Goal: Task Accomplishment & Management: Manage account settings

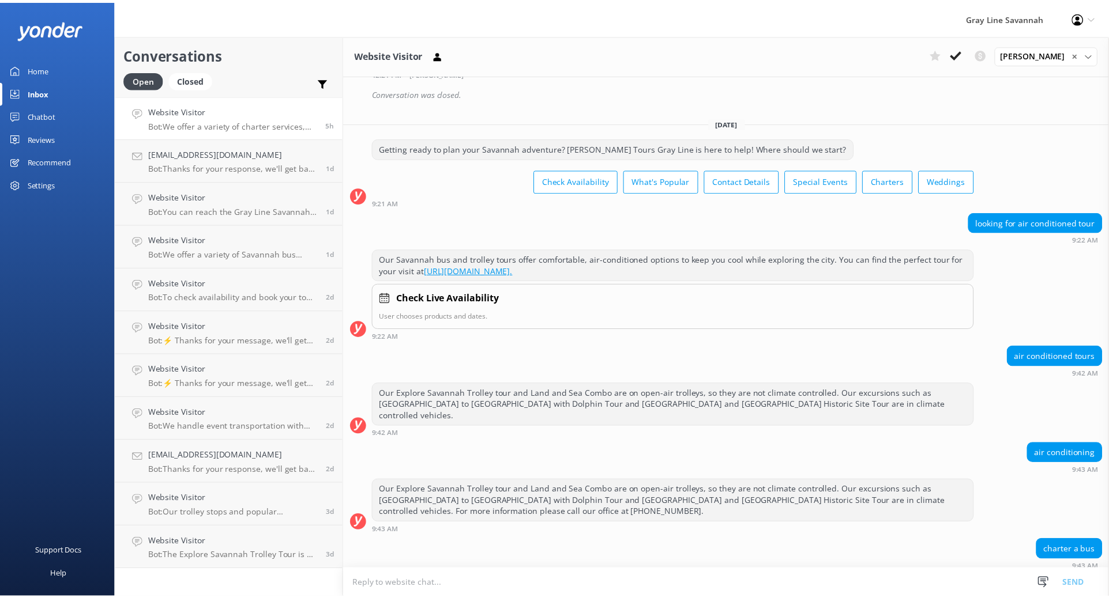
scroll to position [1815, 0]
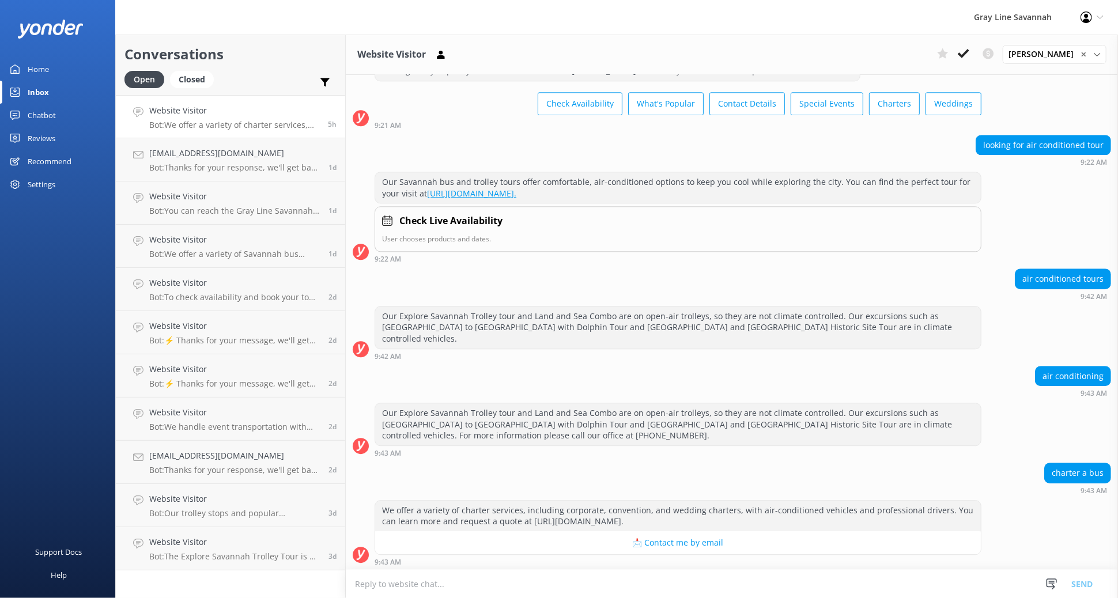
click at [38, 58] on div "Home" at bounding box center [38, 69] width 21 height 23
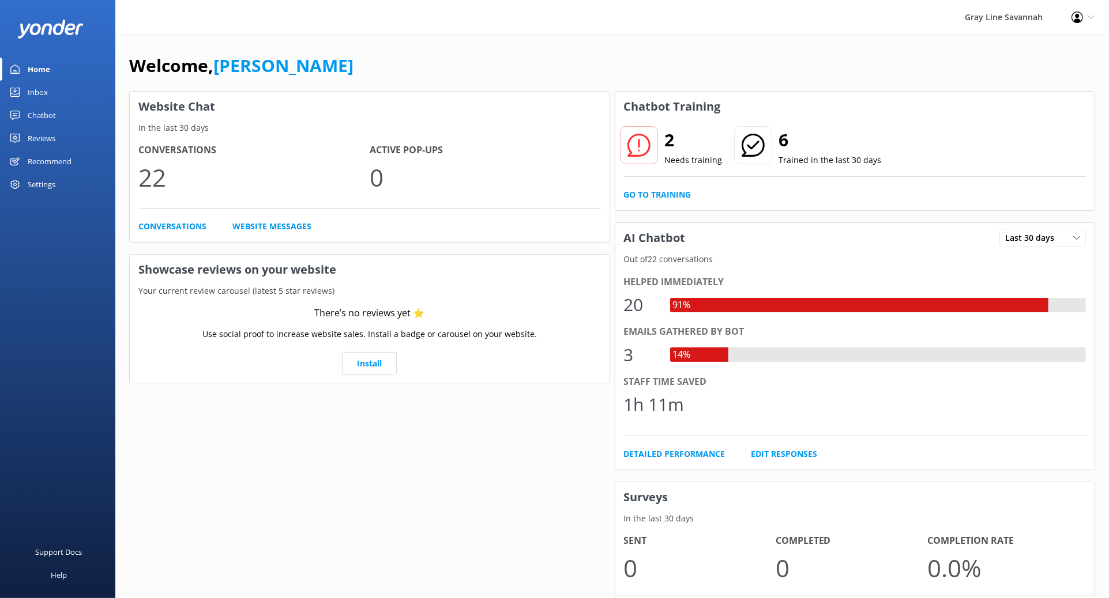
click at [894, 9] on div "Profile Settings Logout" at bounding box center [1083, 17] width 52 height 35
click at [894, 18] on use at bounding box center [1077, 18] width 12 height 12
click at [639, 145] on use at bounding box center [638, 145] width 23 height 23
click at [636, 145] on icon at bounding box center [638, 145] width 23 height 23
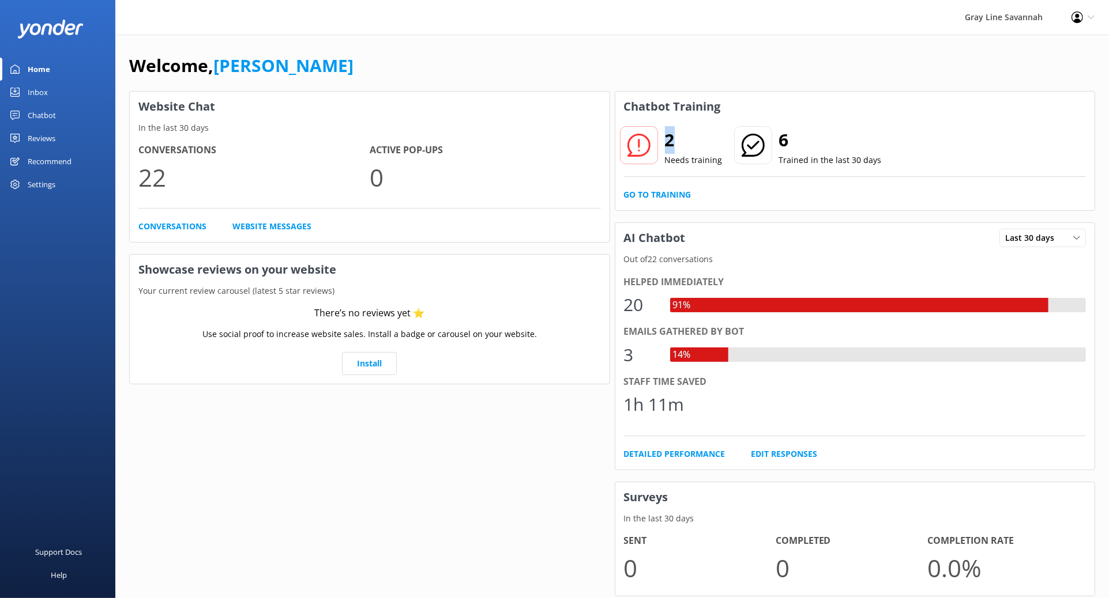
click at [636, 145] on icon at bounding box center [638, 145] width 23 height 23
click at [57, 112] on link "Chatbot" at bounding box center [57, 115] width 115 height 23
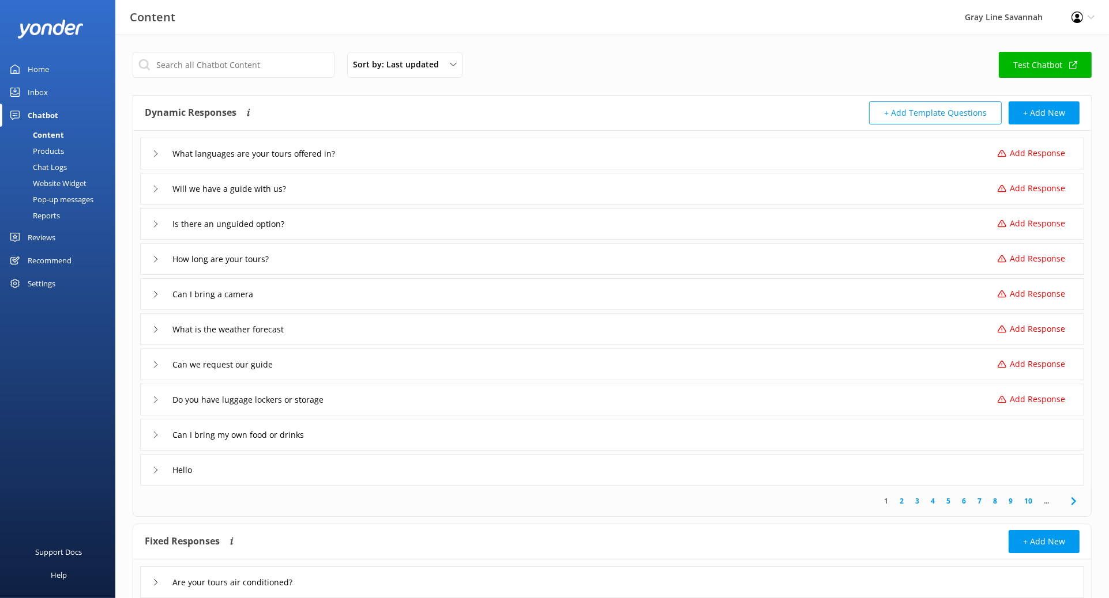
click at [52, 146] on div "Products" at bounding box center [35, 151] width 57 height 16
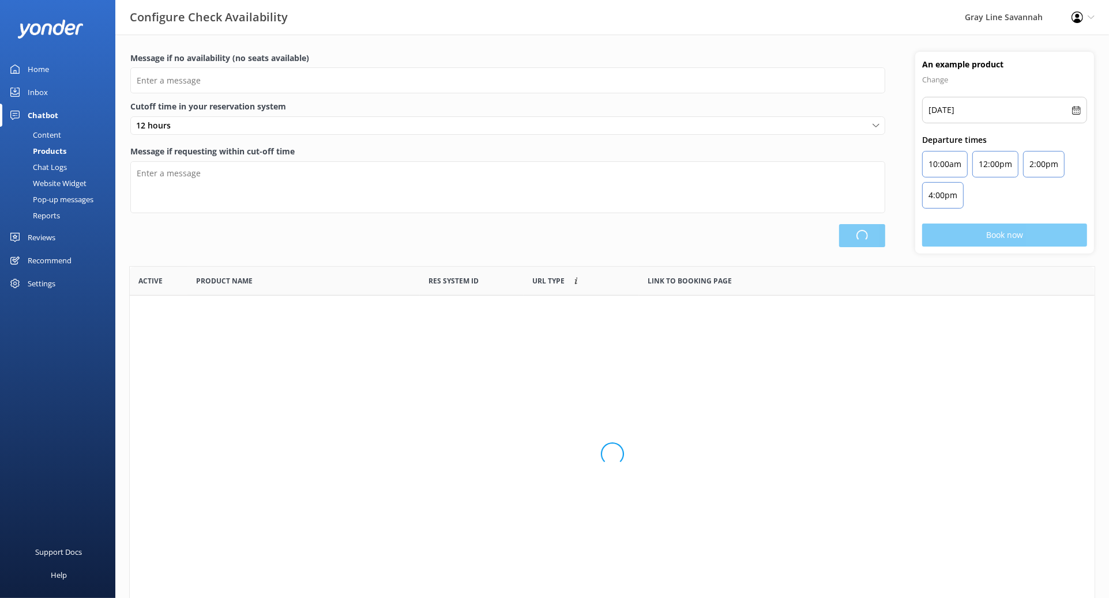
scroll to position [336, 954]
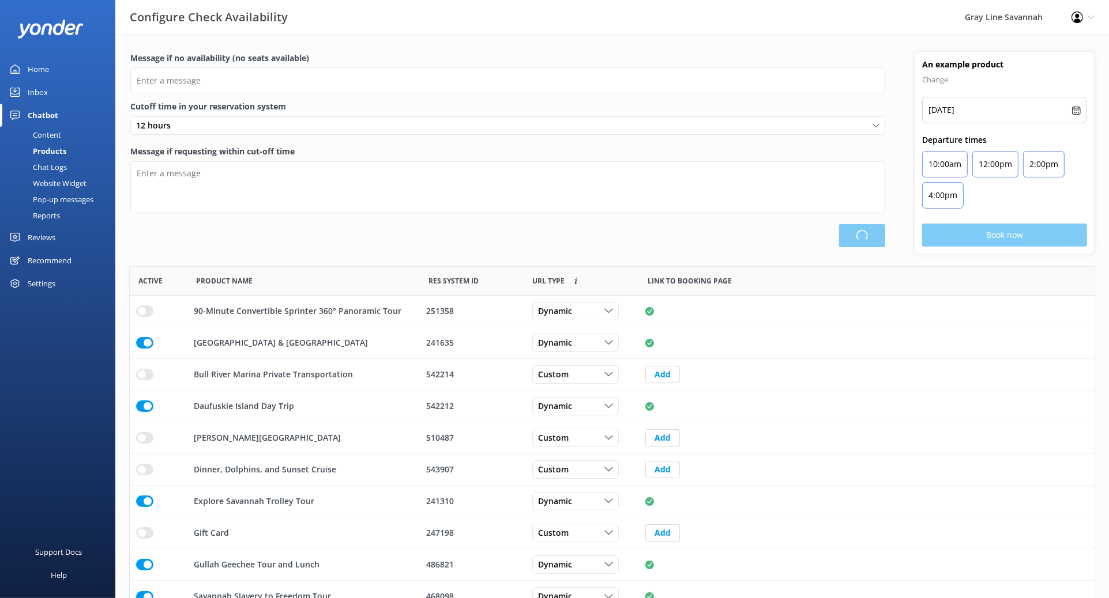
type input "There are no seats available, please check an alternative day"
type textarea "Our online booking system closes {hours} prior to departure. Please contact us …"
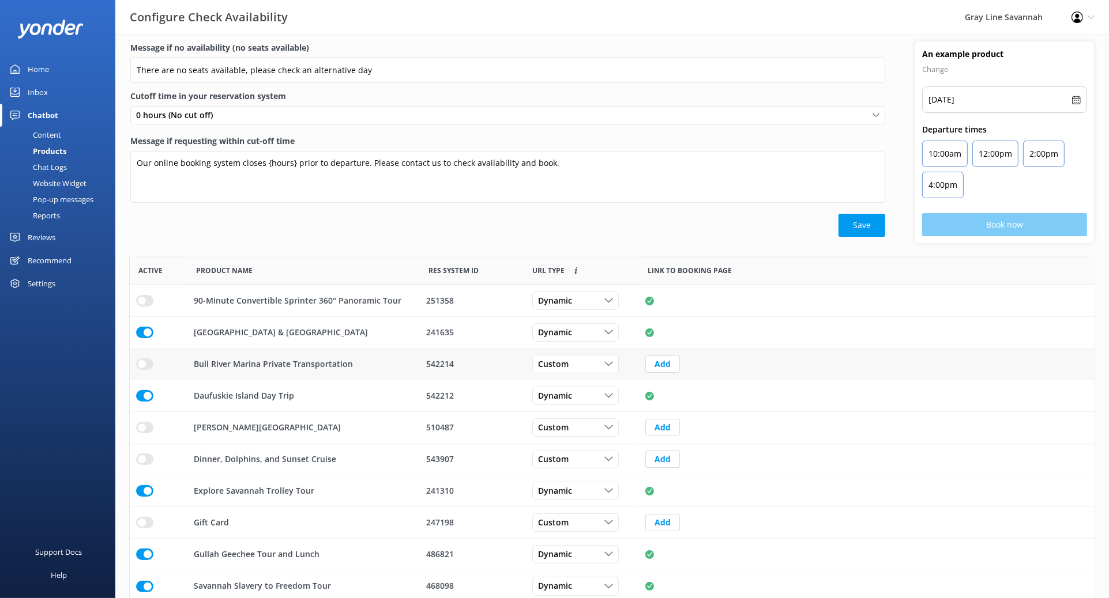
scroll to position [55, 0]
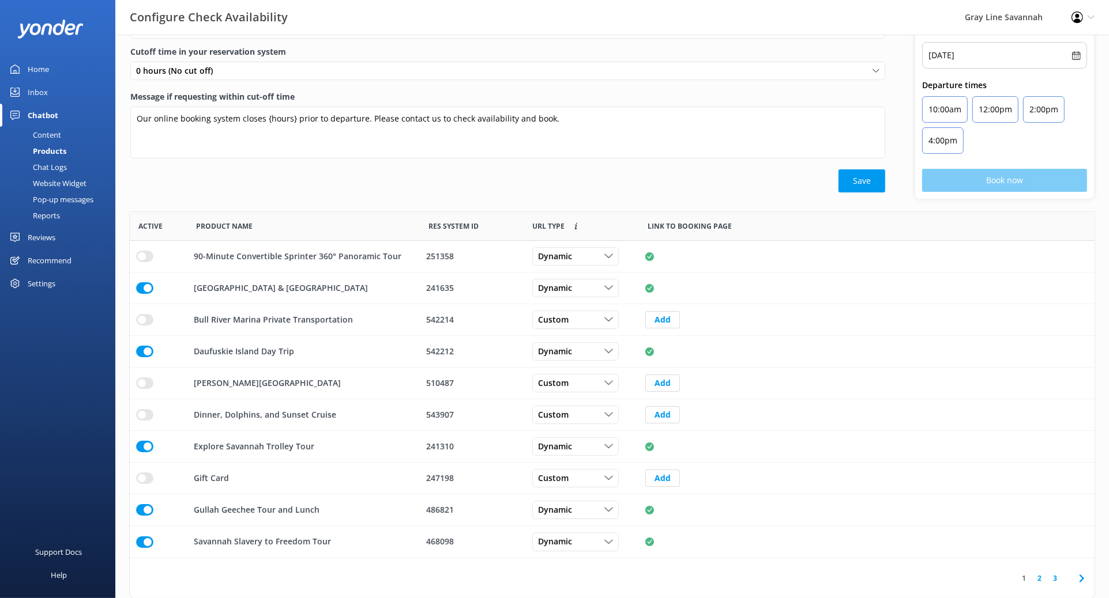
click at [894, 402] on link "2" at bounding box center [1039, 578] width 16 height 11
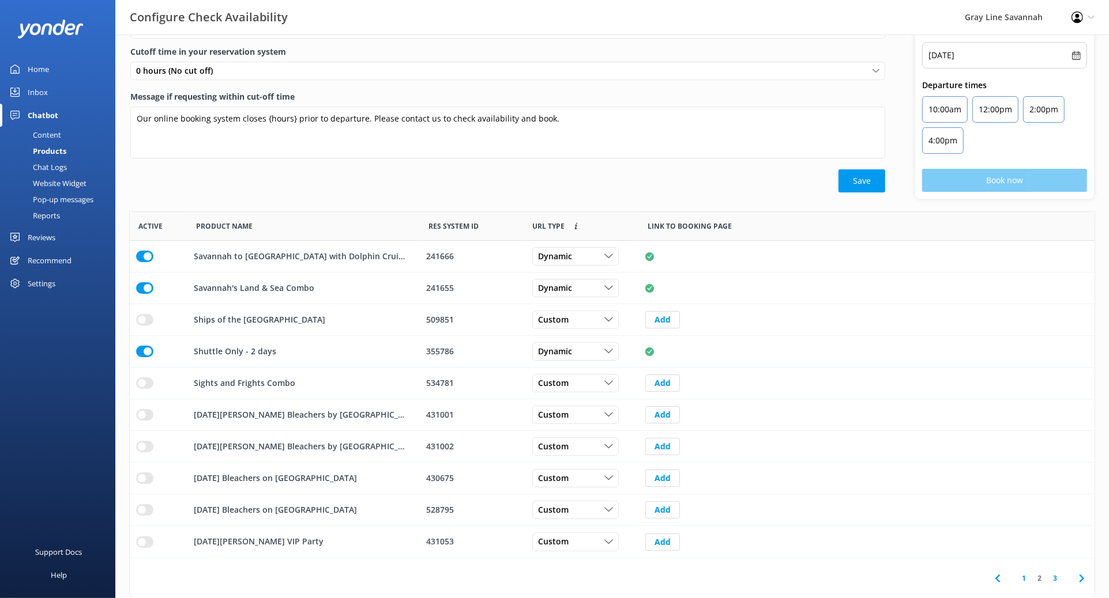
click at [894, 402] on link "3" at bounding box center [1055, 578] width 16 height 11
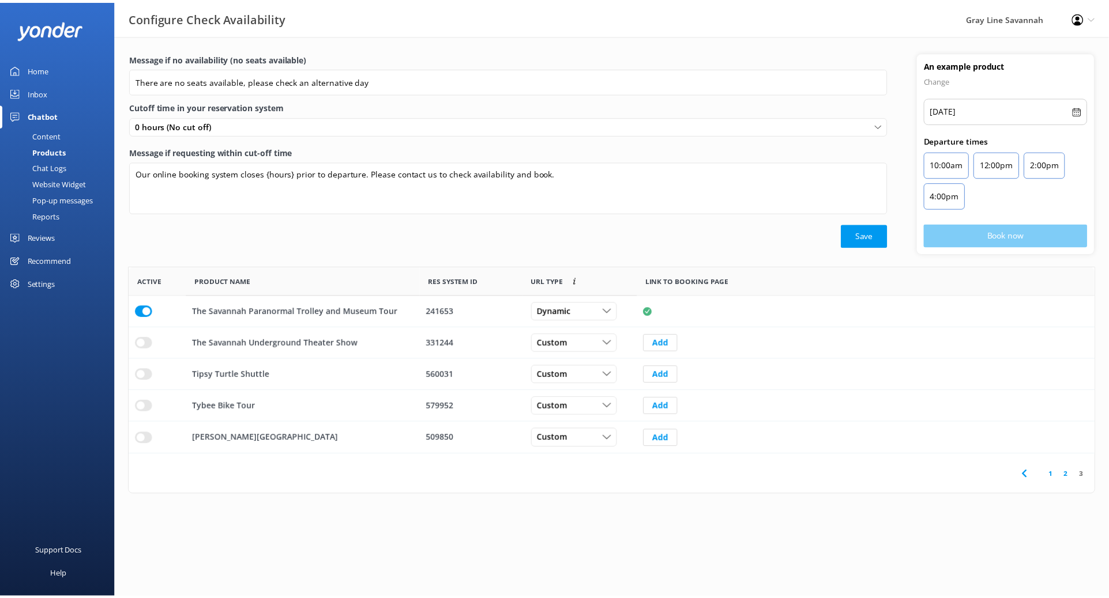
scroll to position [10, 10]
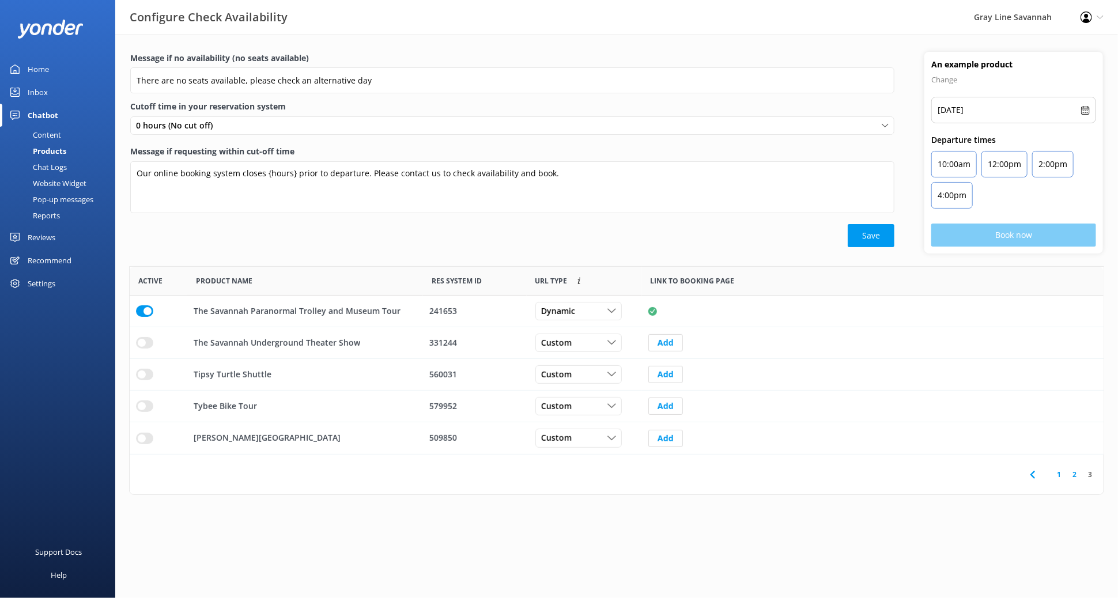
click at [894, 402] on link "1" at bounding box center [1059, 474] width 16 height 11
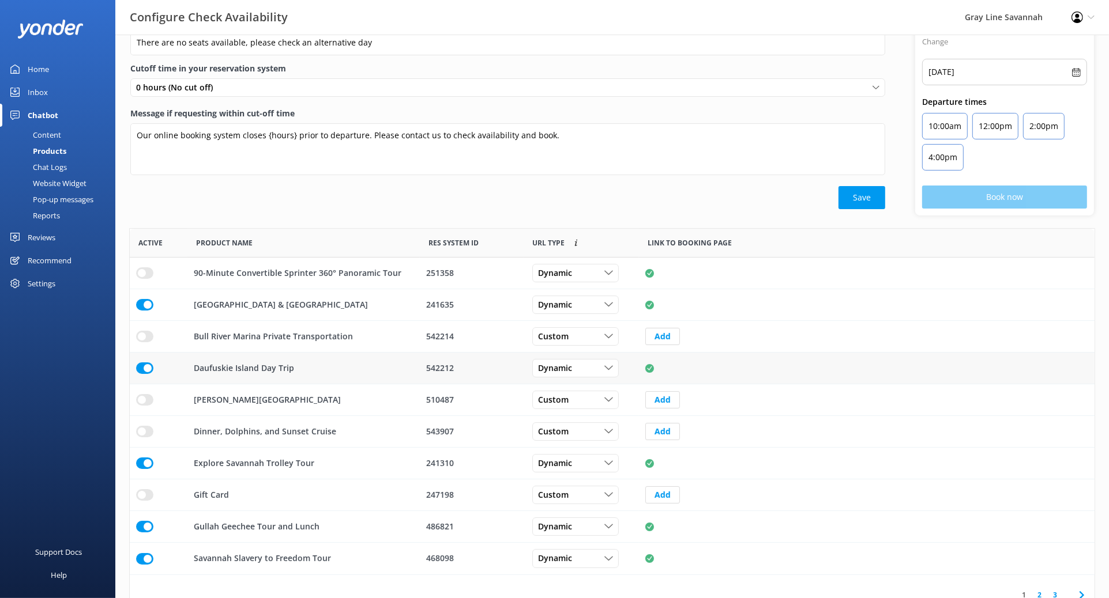
scroll to position [55, 0]
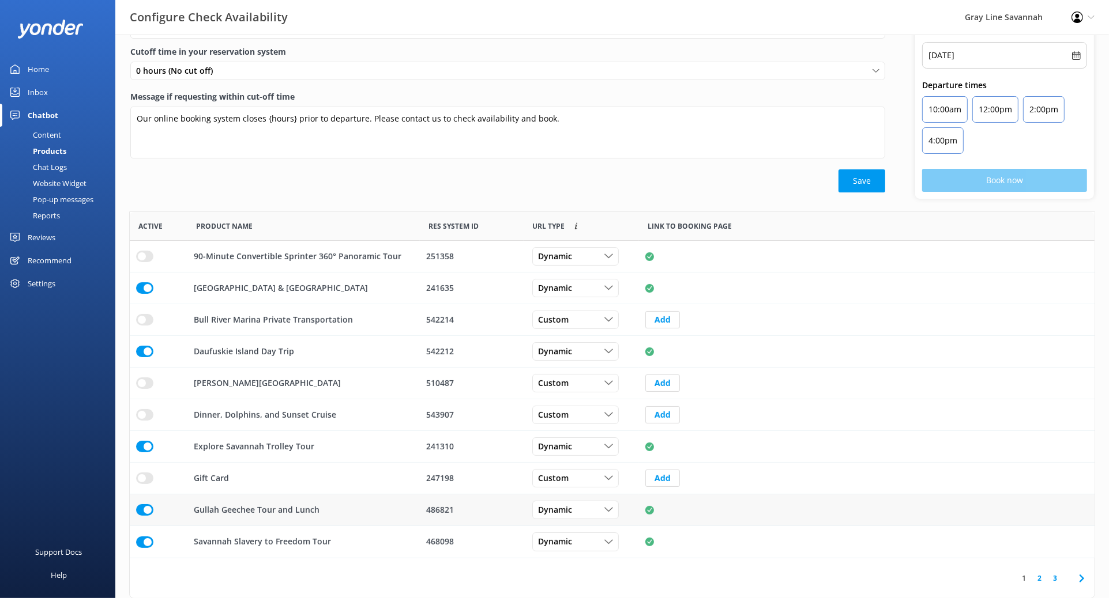
click at [149, 402] on input "row" at bounding box center [144, 510] width 17 height 12
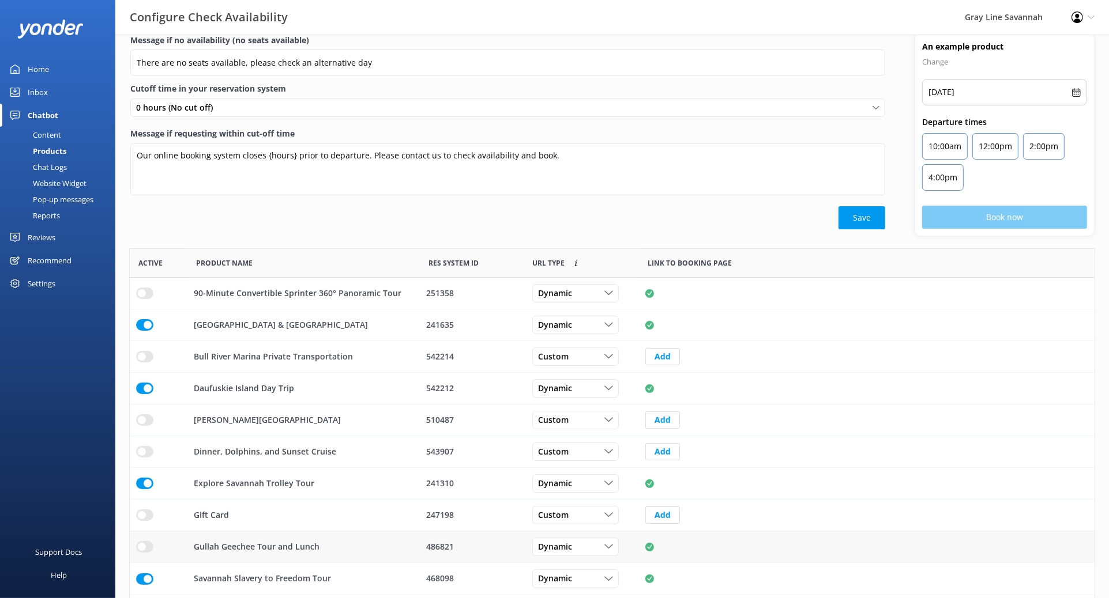
scroll to position [0, 0]
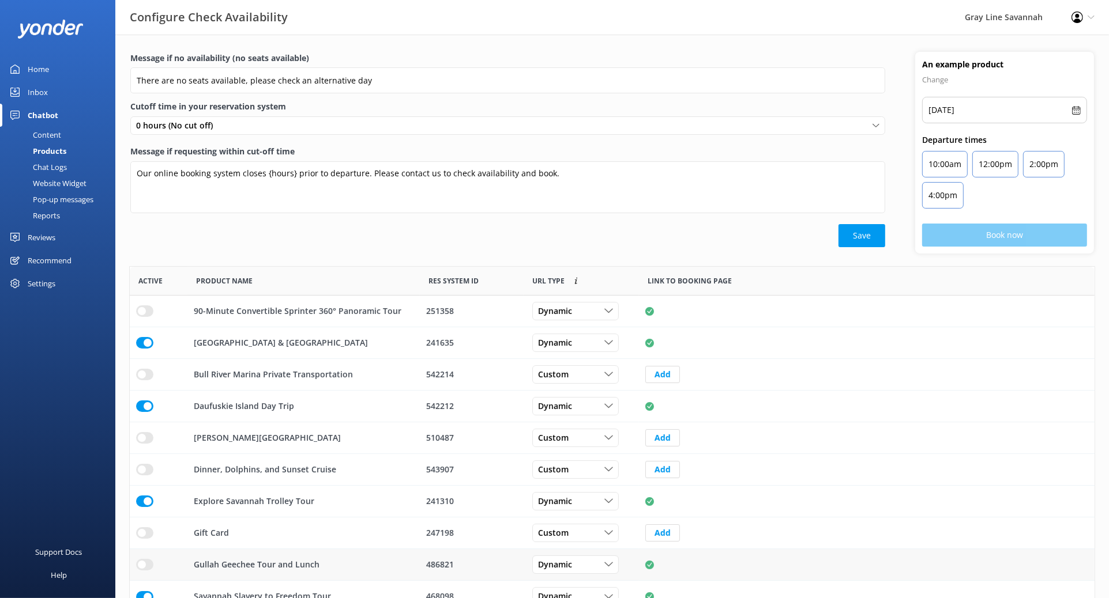
click at [27, 281] on div "Settings" at bounding box center [57, 283] width 115 height 23
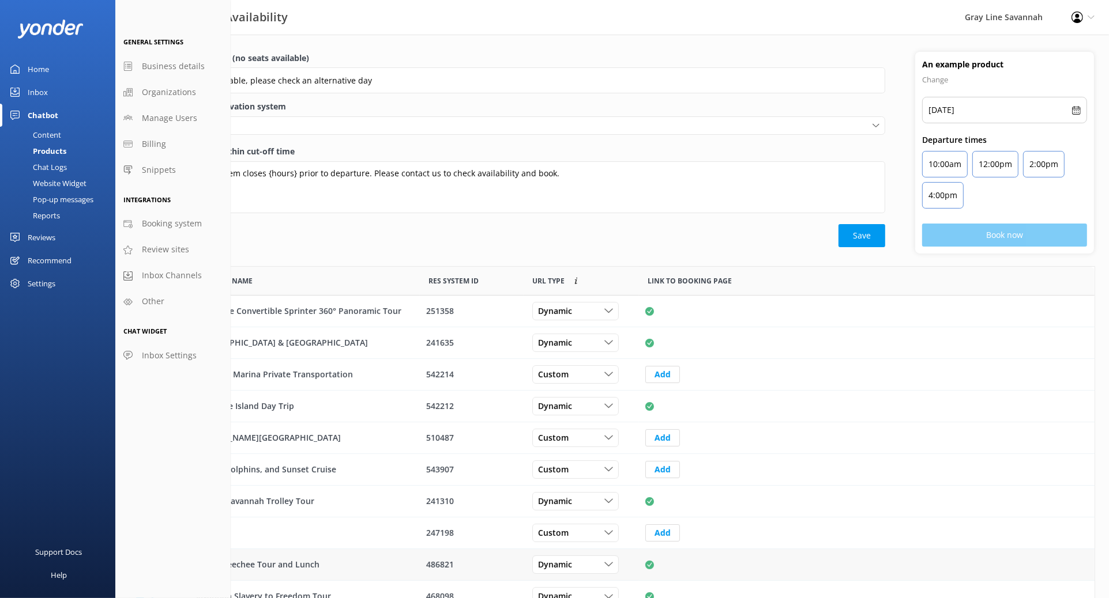
click at [894, 17] on icon at bounding box center [1090, 17] width 7 height 7
click at [894, 43] on link "Profile Settings" at bounding box center [1051, 50] width 115 height 29
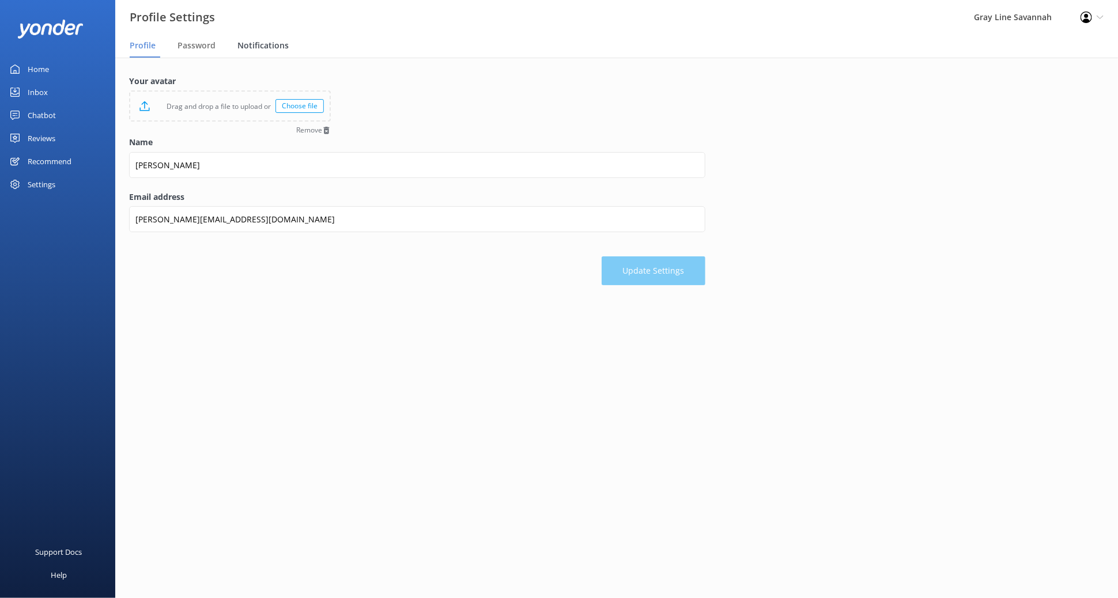
click at [255, 51] on span "Notifications" at bounding box center [263, 46] width 51 height 12
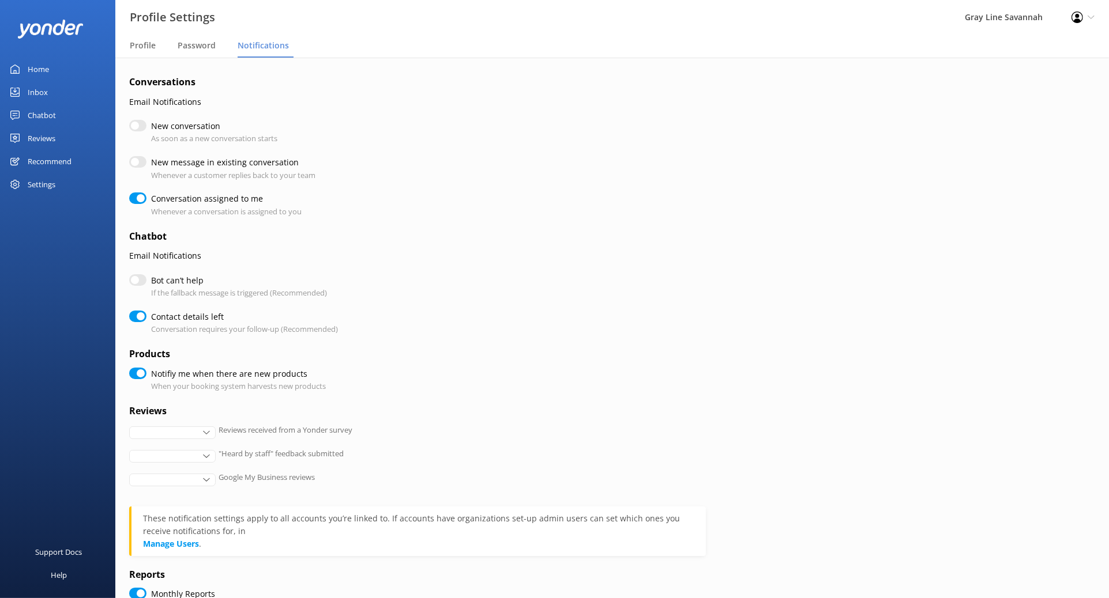
checkbox input "true"
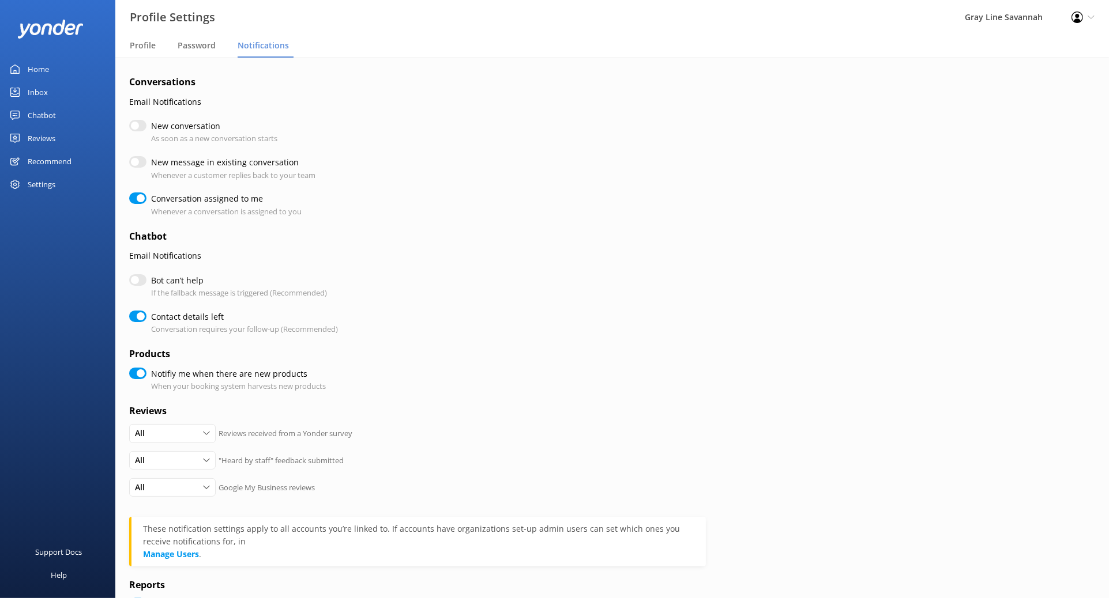
click at [368, 236] on h4 "Chatbot" at bounding box center [417, 236] width 576 height 15
checkbox input "true"
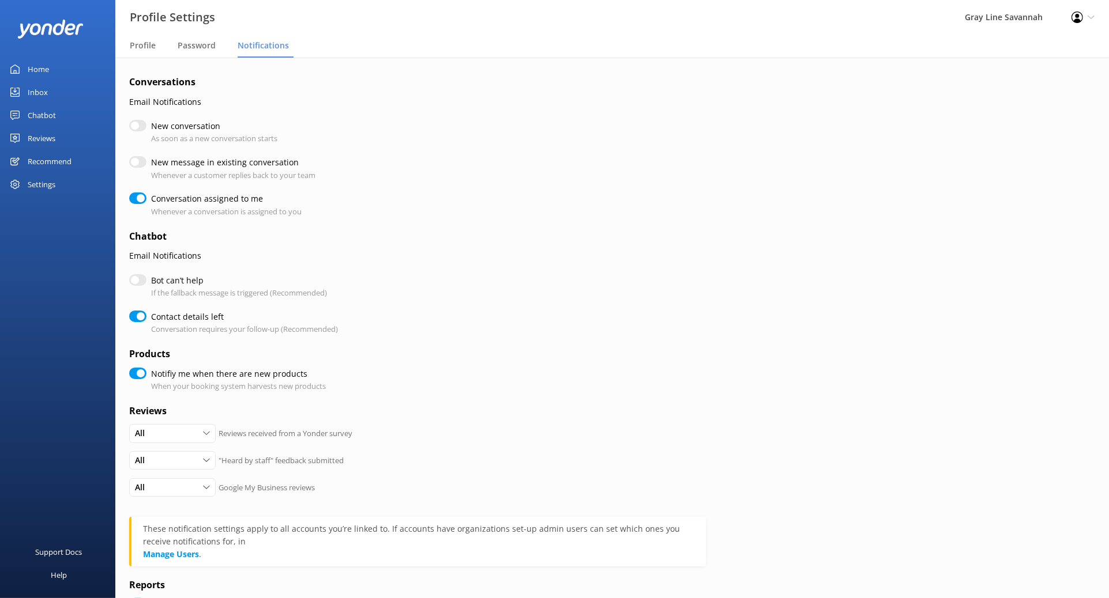
checkbox input "true"
click at [70, 68] on link "Home" at bounding box center [57, 69] width 115 height 23
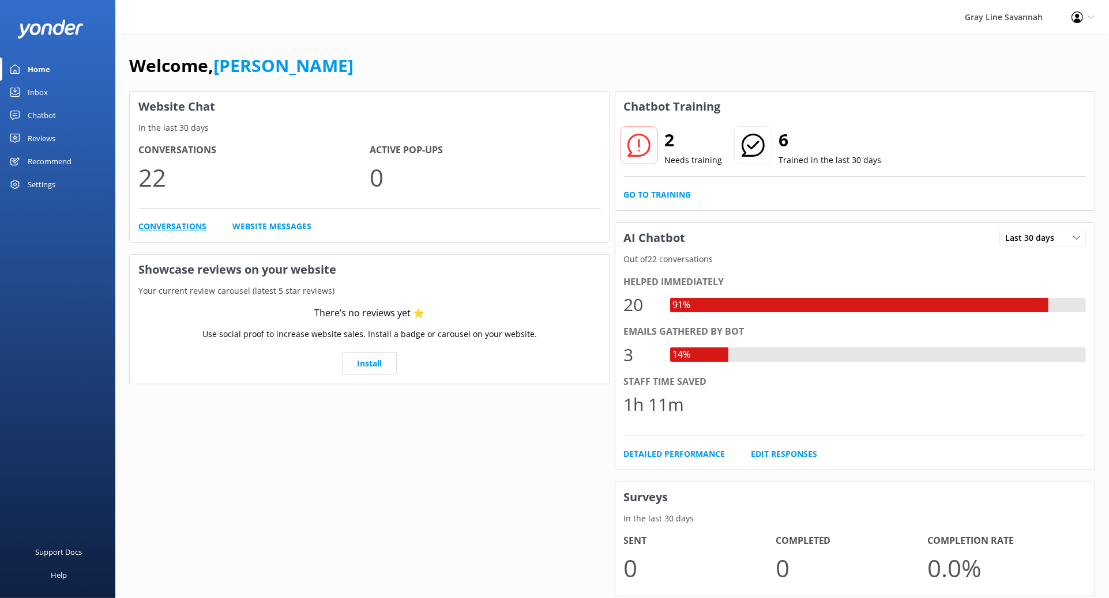
click at [150, 226] on link "Conversations" at bounding box center [172, 226] width 68 height 13
click at [255, 228] on link "Website Messages" at bounding box center [271, 226] width 79 height 13
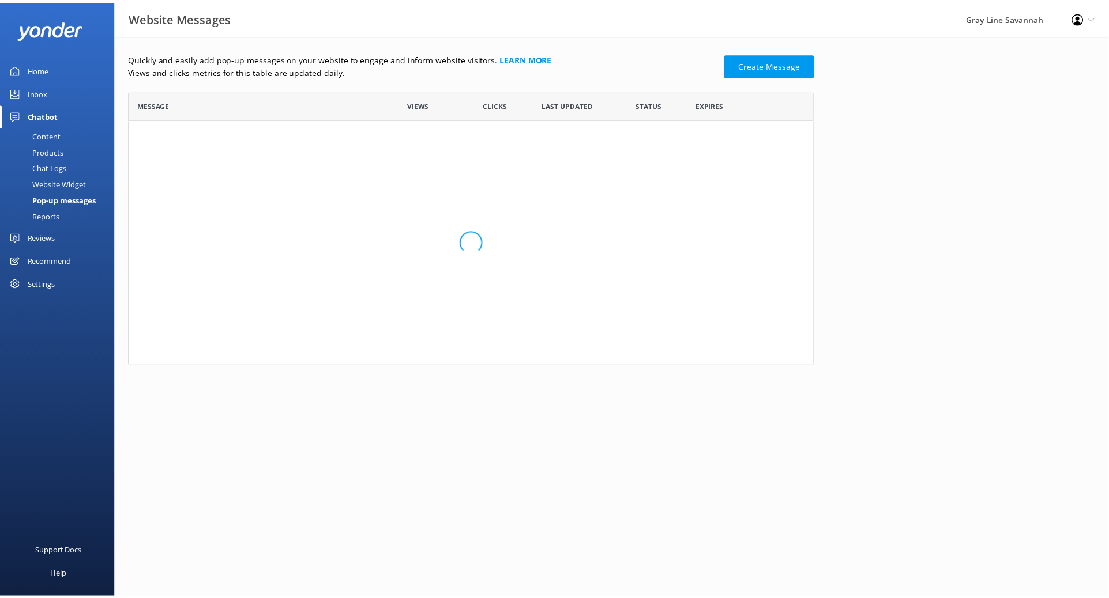
scroll to position [265, 681]
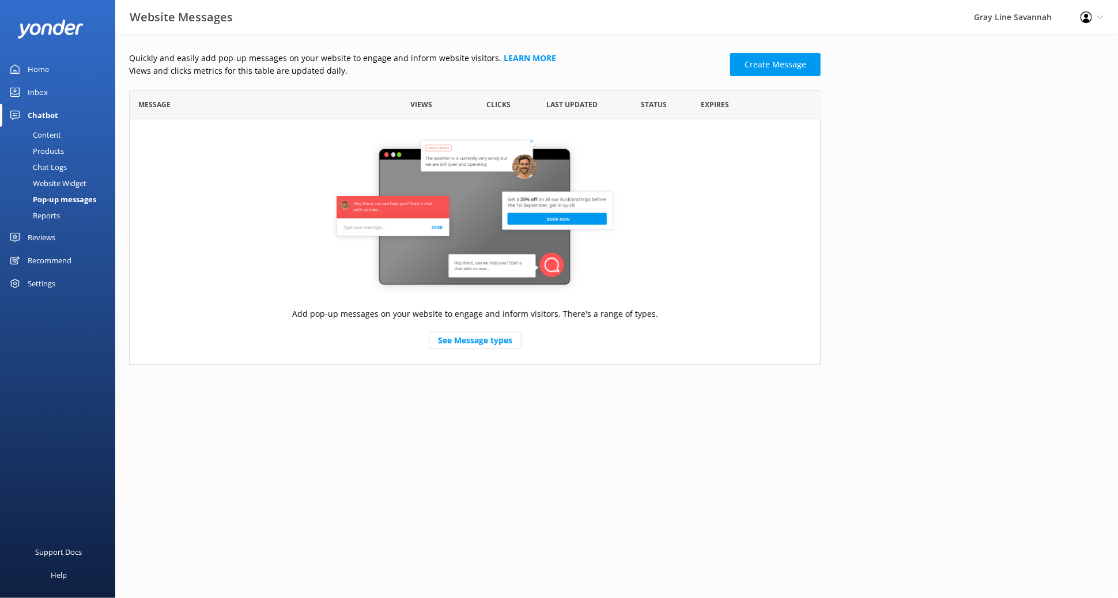
drag, startPoint x: 511, startPoint y: 234, endPoint x: 530, endPoint y: 240, distance: 20.1
click at [512, 236] on img "grid" at bounding box center [475, 214] width 288 height 161
click at [51, 153] on div "Products" at bounding box center [35, 151] width 57 height 16
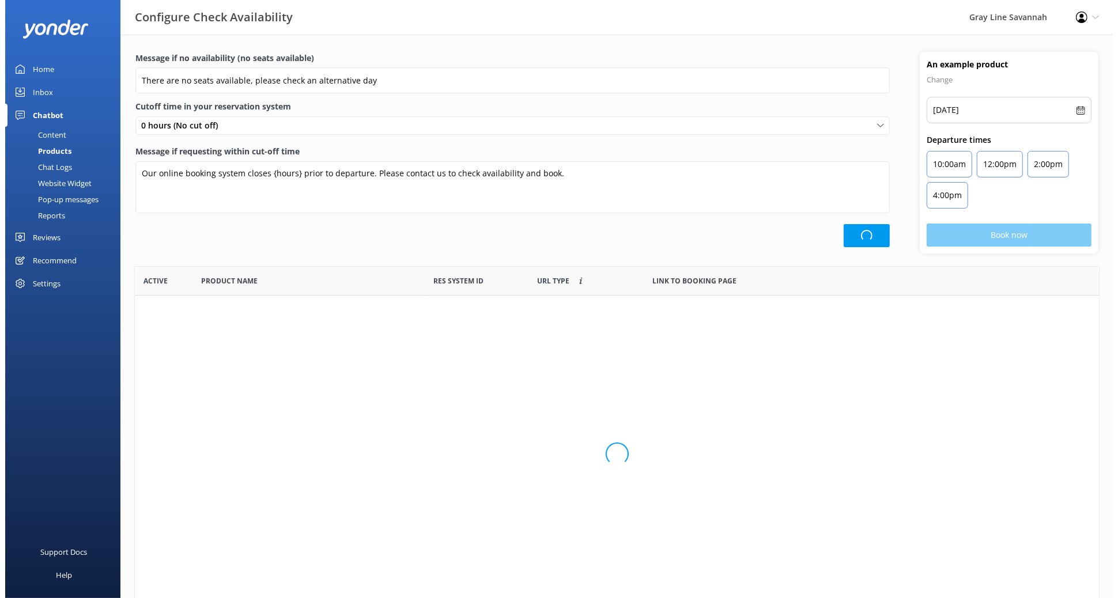
scroll to position [336, 954]
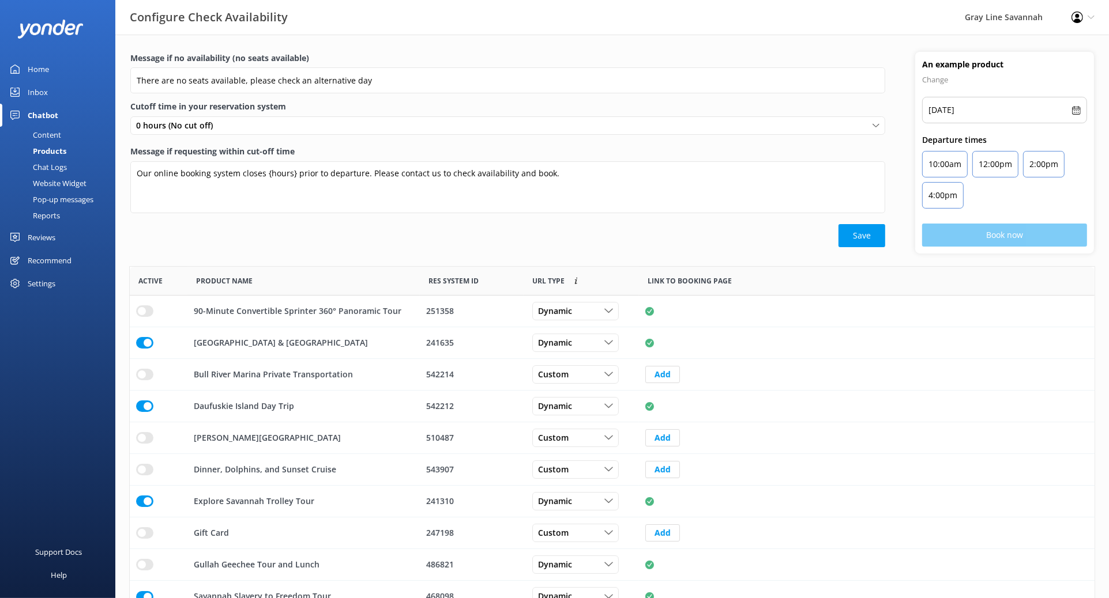
click at [51, 138] on div "Content" at bounding box center [34, 135] width 54 height 16
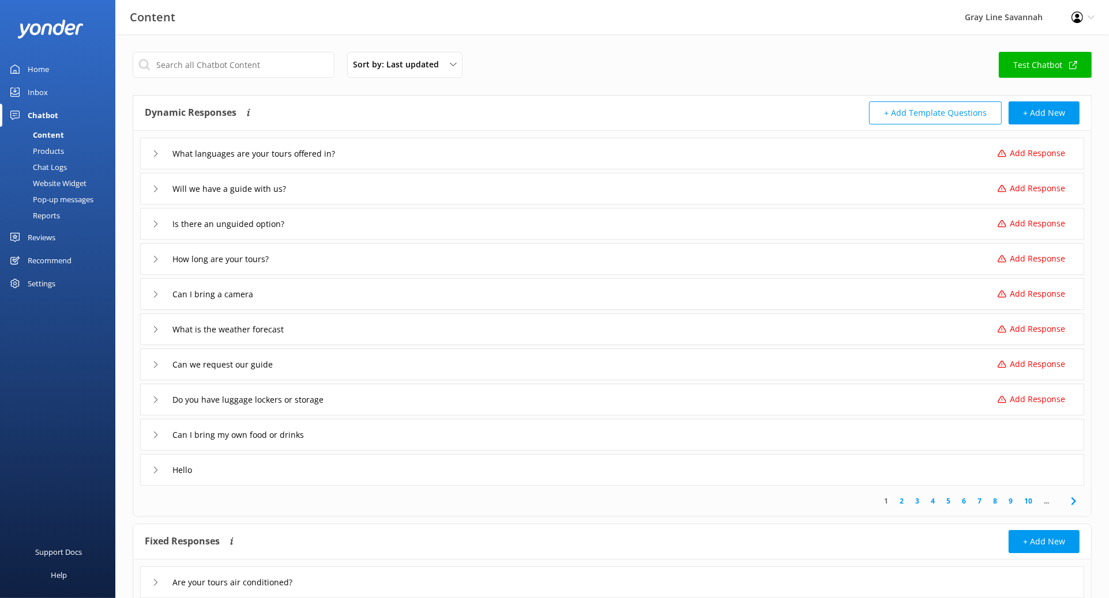
click at [894, 20] on icon at bounding box center [1090, 17] width 7 height 7
click at [894, 47] on link "Profile Settings" at bounding box center [1051, 50] width 115 height 29
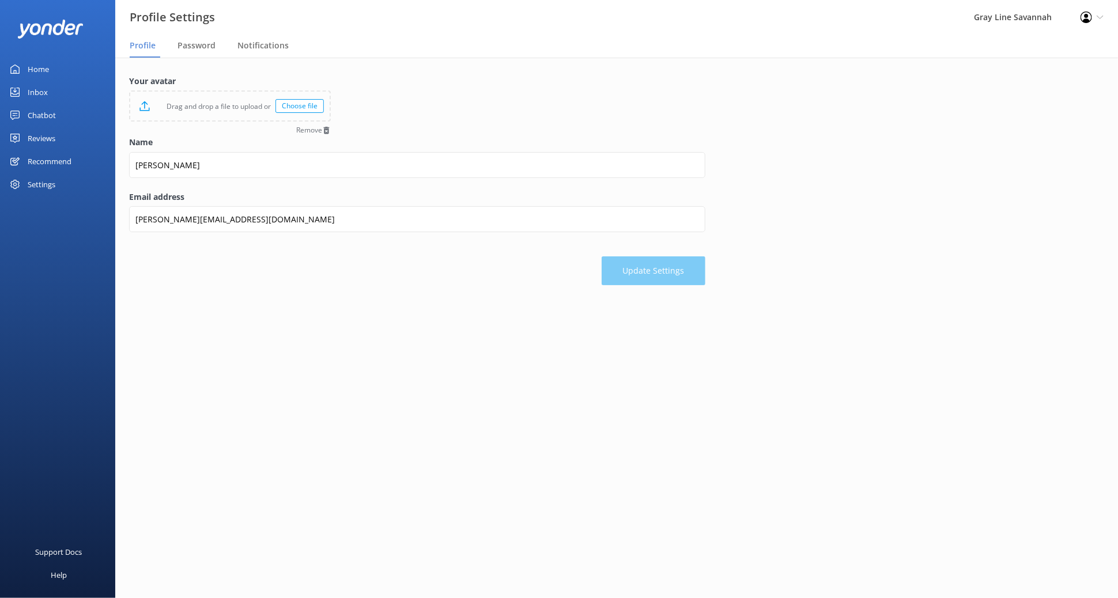
click at [74, 194] on div "Settings" at bounding box center [57, 184] width 115 height 23
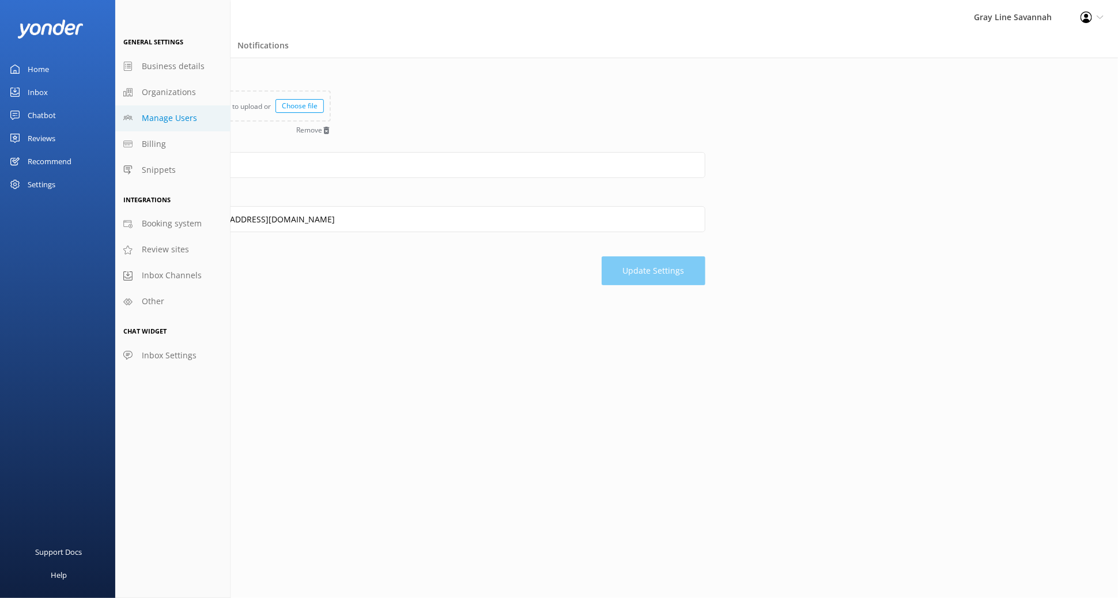
click at [187, 118] on span "Manage Users" at bounding box center [169, 118] width 55 height 13
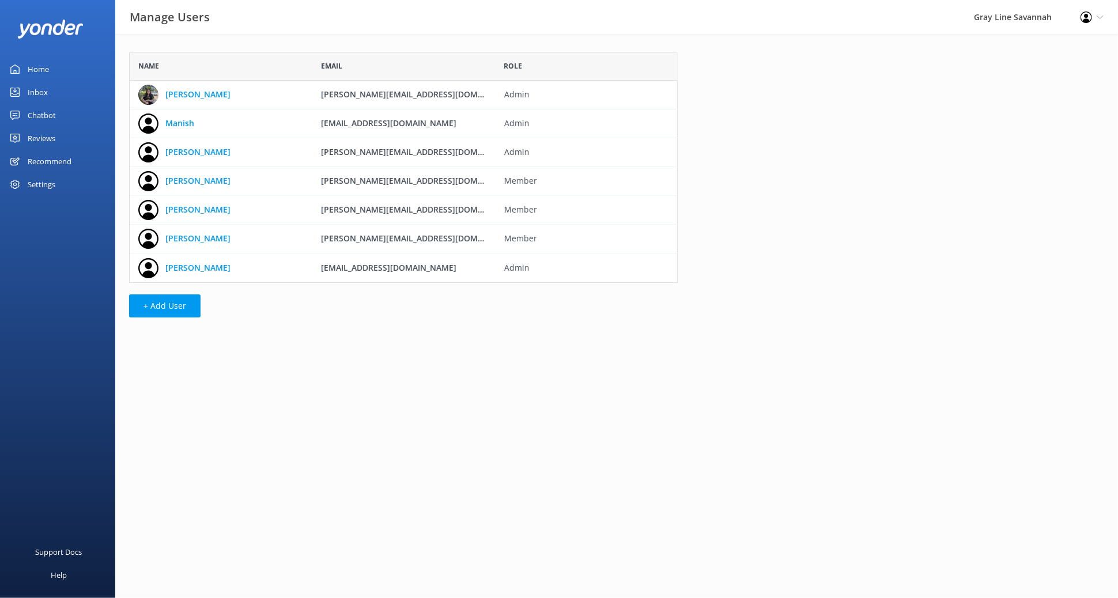
scroll to position [221, 538]
click at [183, 123] on link "Manish" at bounding box center [179, 123] width 29 height 13
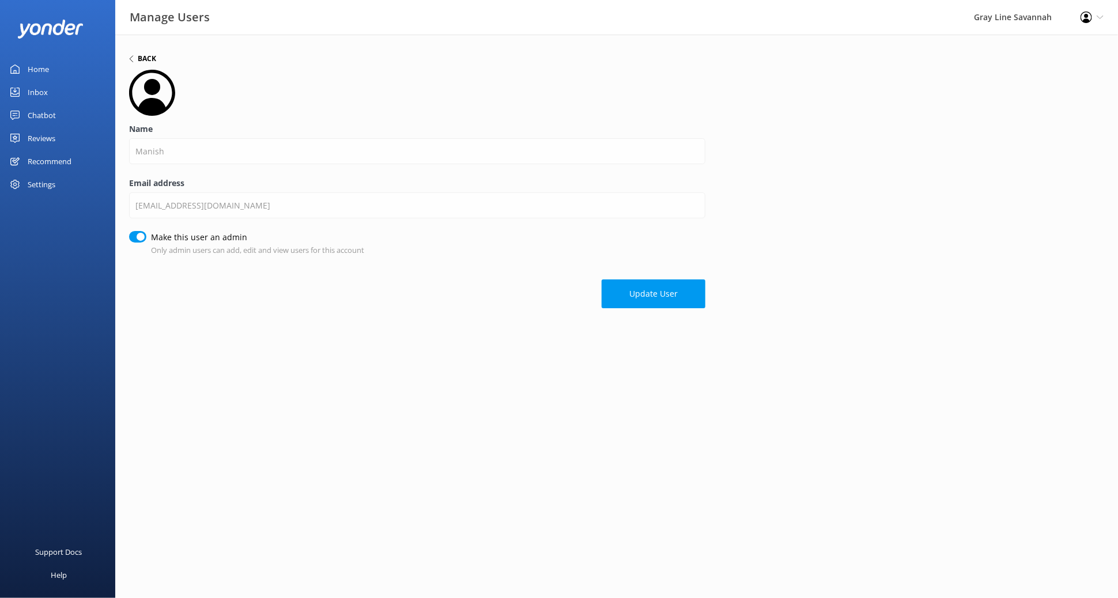
click at [144, 55] on h6 "Back" at bounding box center [147, 58] width 18 height 7
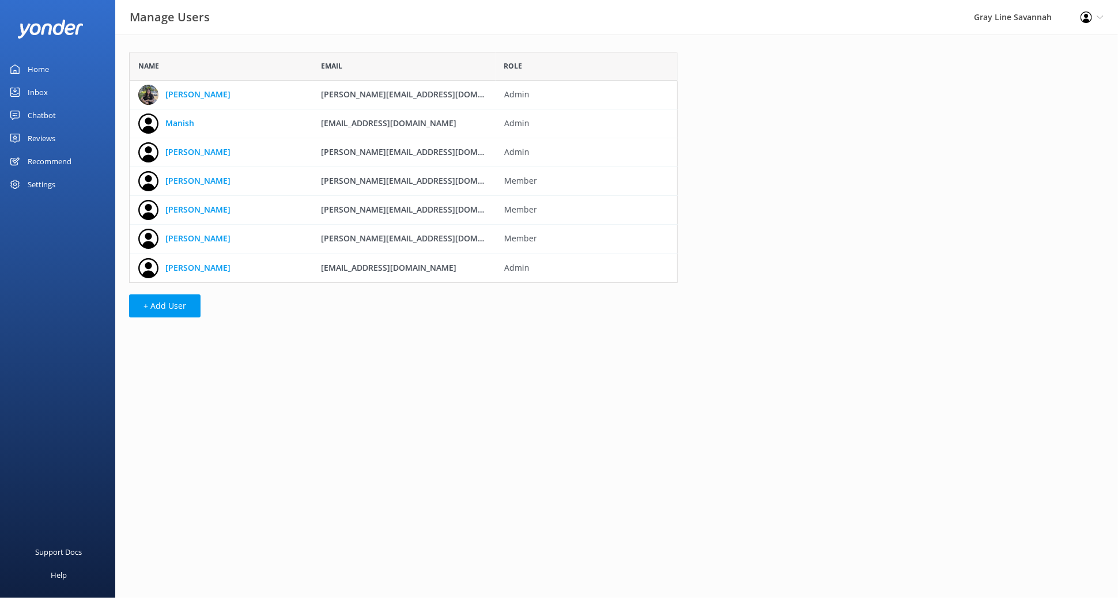
scroll to position [221, 538]
